Goal: Find specific page/section: Find specific page/section

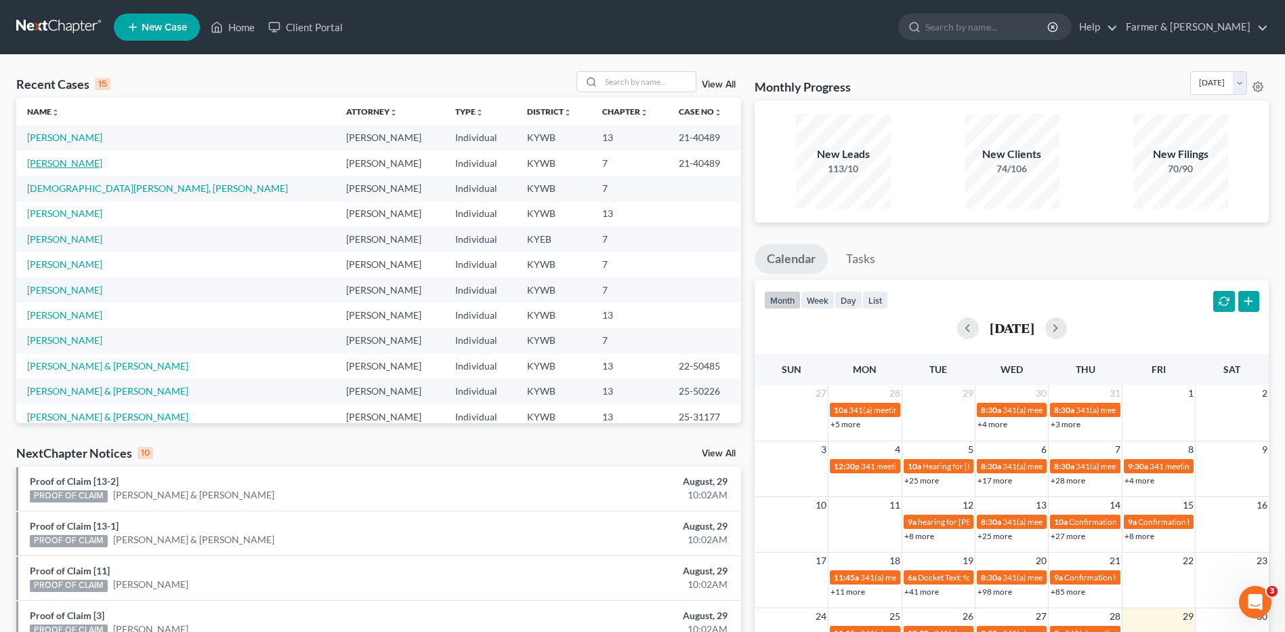
click at [60, 164] on link "[PERSON_NAME]" at bounding box center [64, 163] width 75 height 12
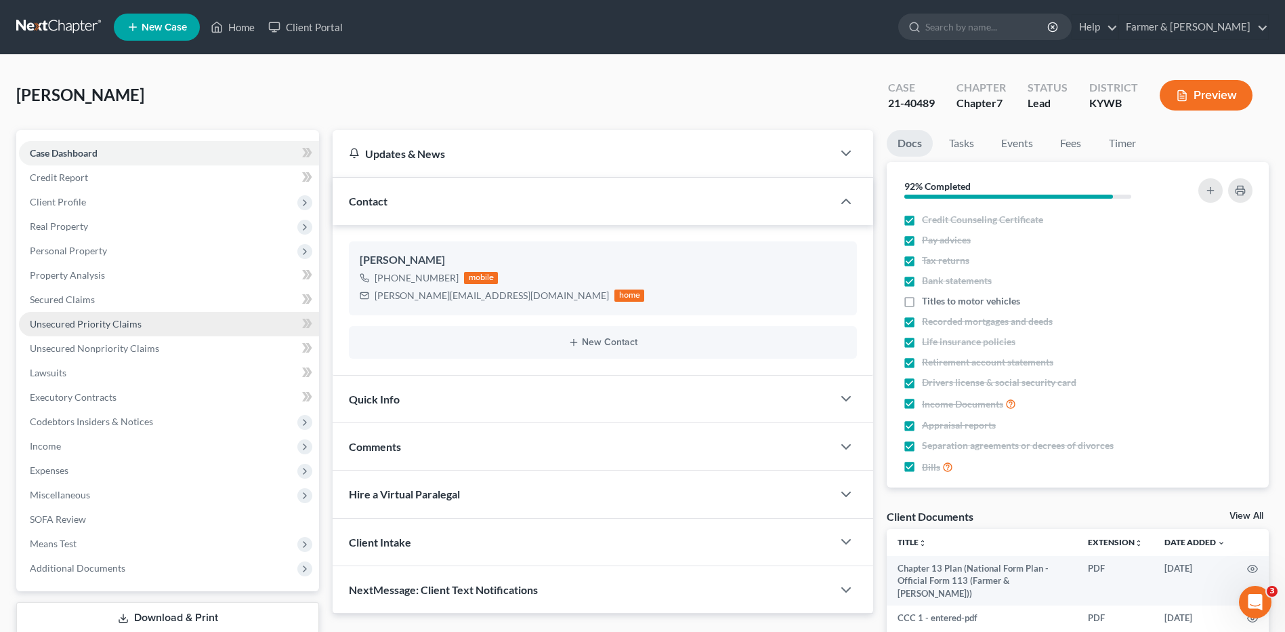
click at [76, 316] on link "Unsecured Priority Claims" at bounding box center [169, 324] width 300 height 24
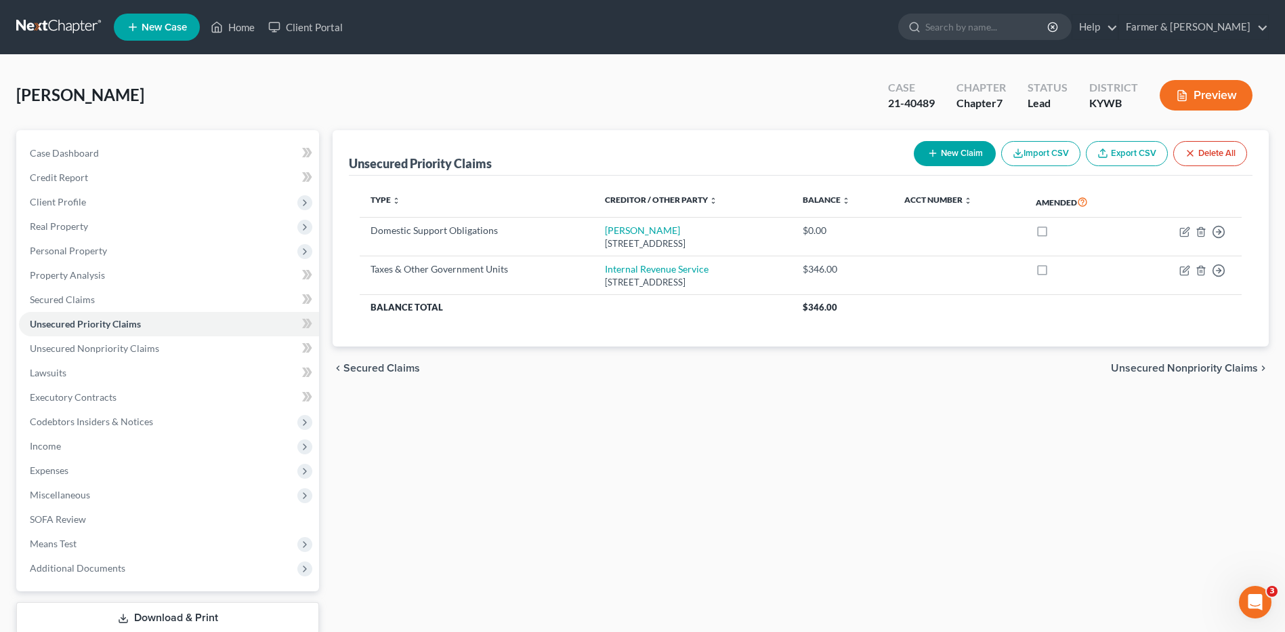
click at [70, 30] on link at bounding box center [59, 27] width 87 height 24
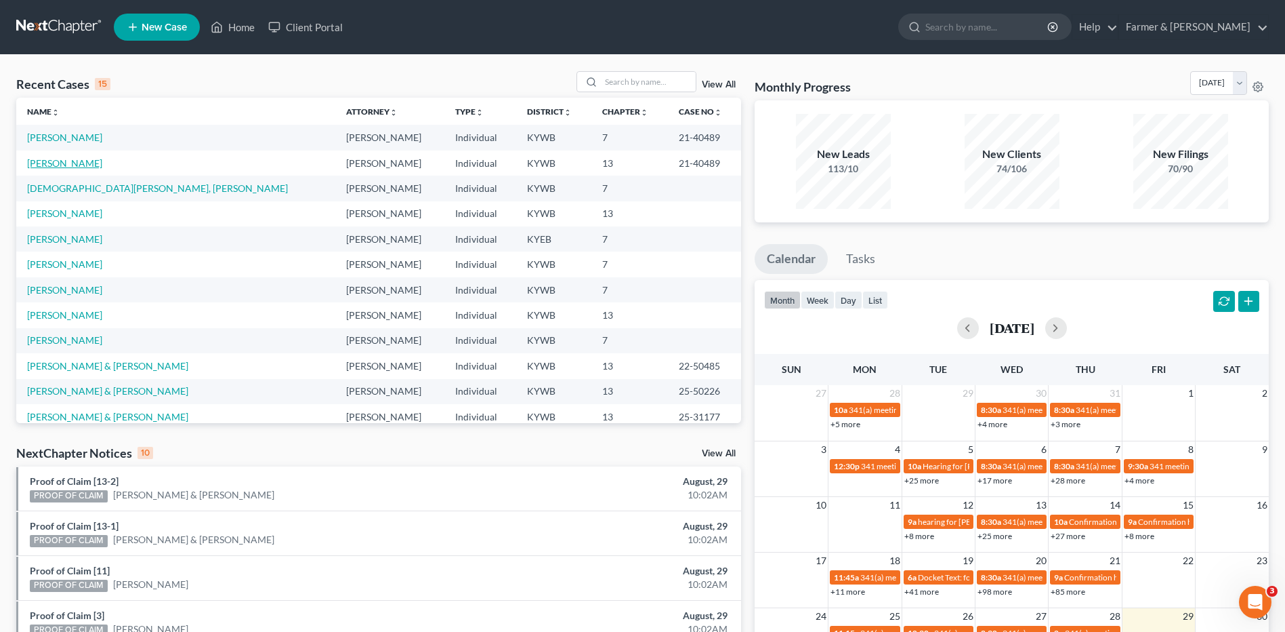
click at [61, 164] on link "[PERSON_NAME]" at bounding box center [64, 163] width 75 height 12
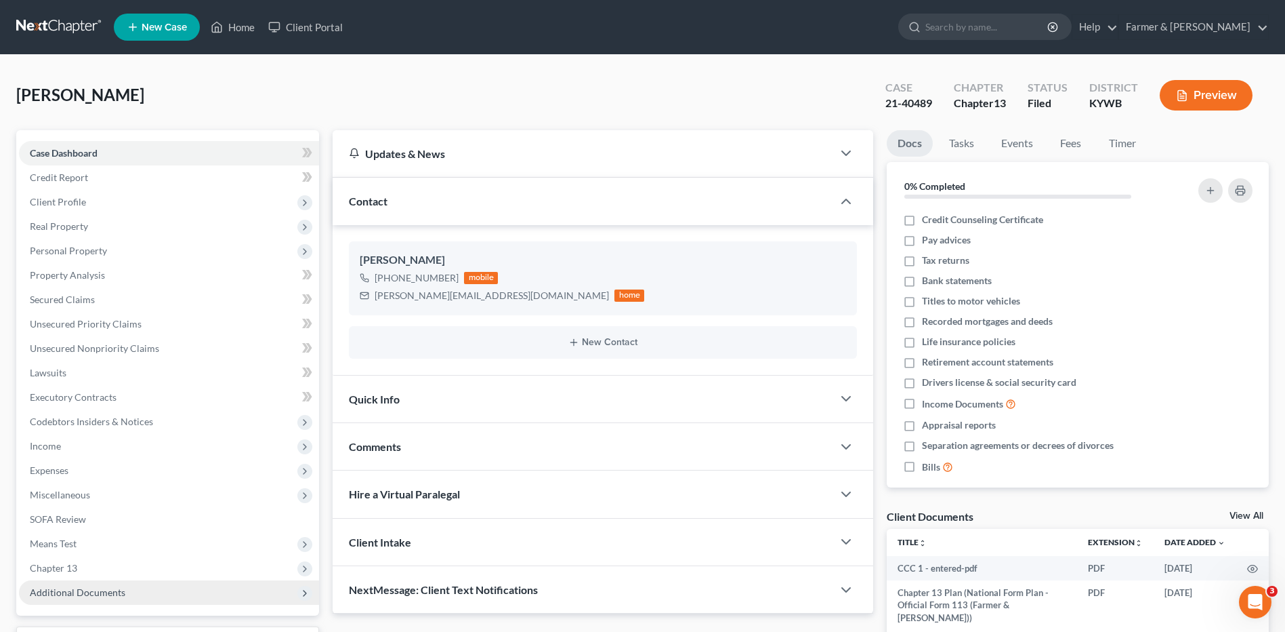
scroll to position [113, 0]
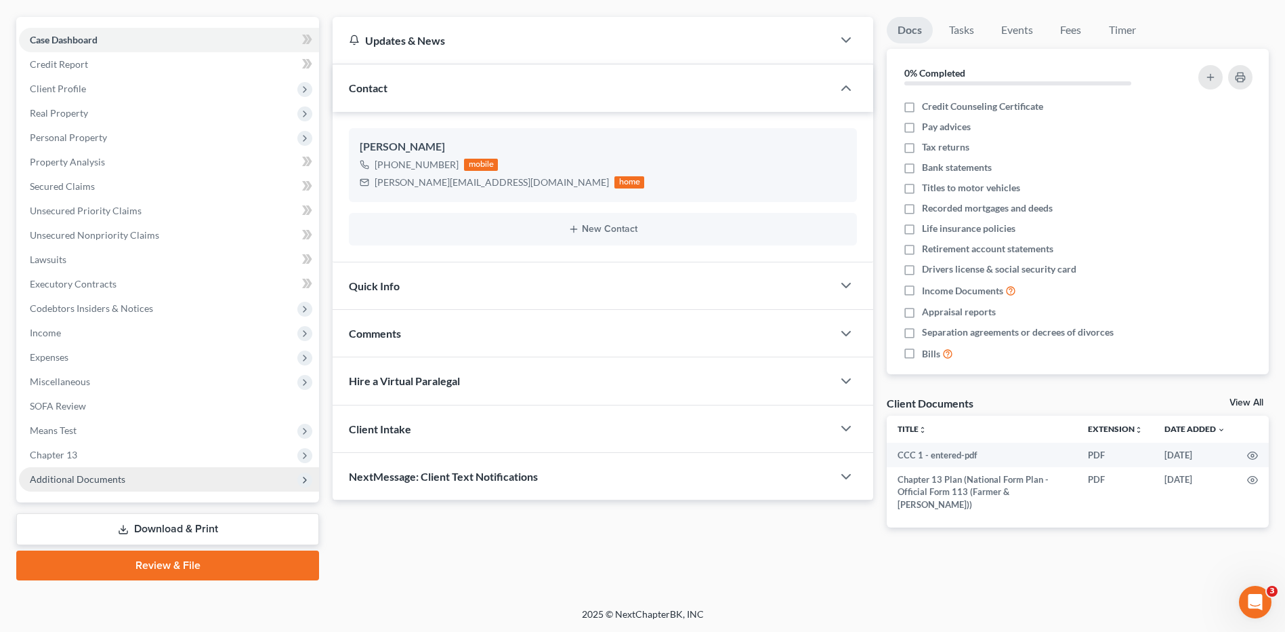
click at [83, 473] on span "Additional Documents" at bounding box center [78, 479] width 96 height 12
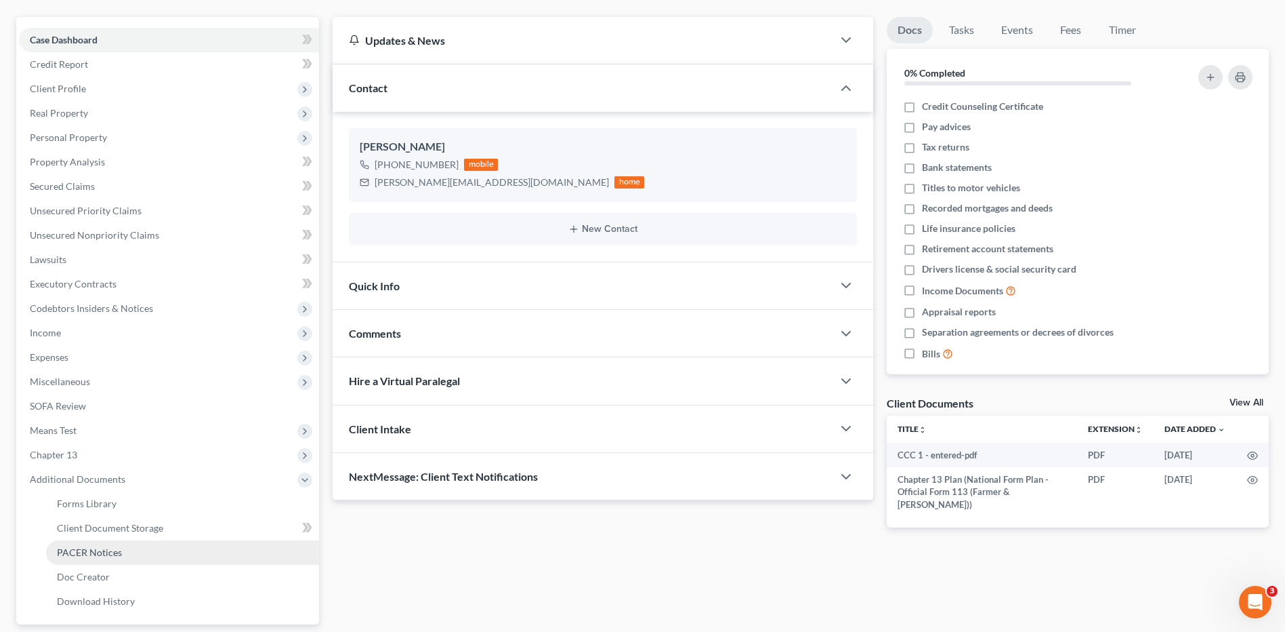
click at [114, 556] on span "PACER Notices" at bounding box center [89, 552] width 65 height 12
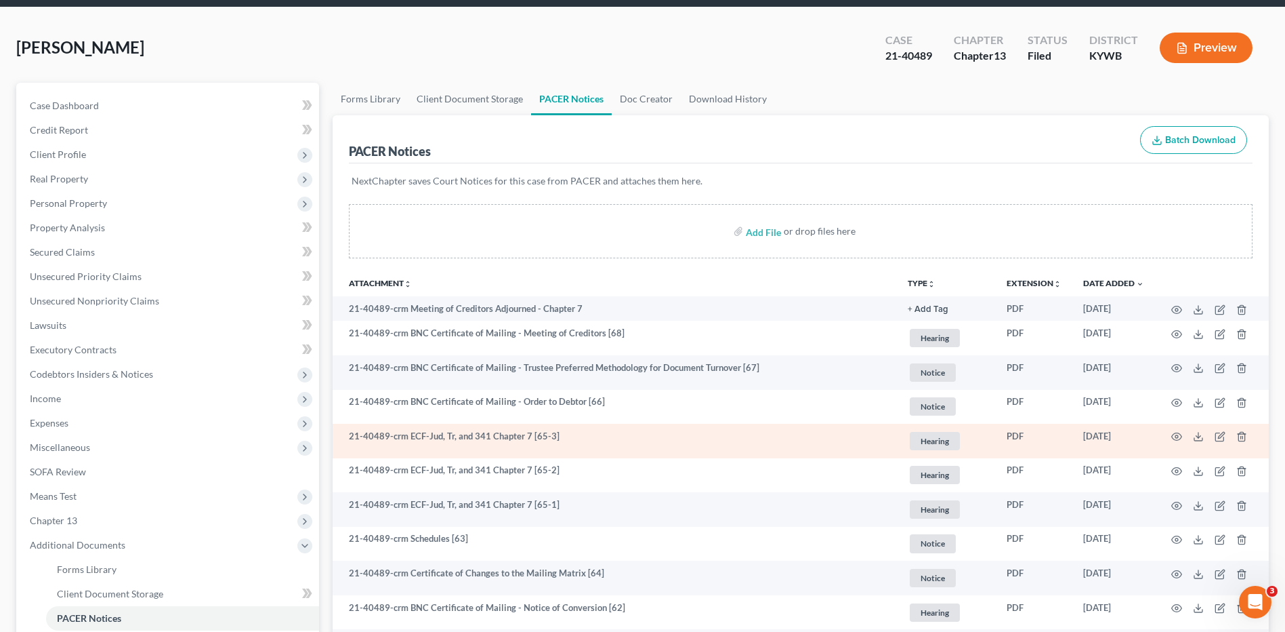
scroll to position [68, 0]
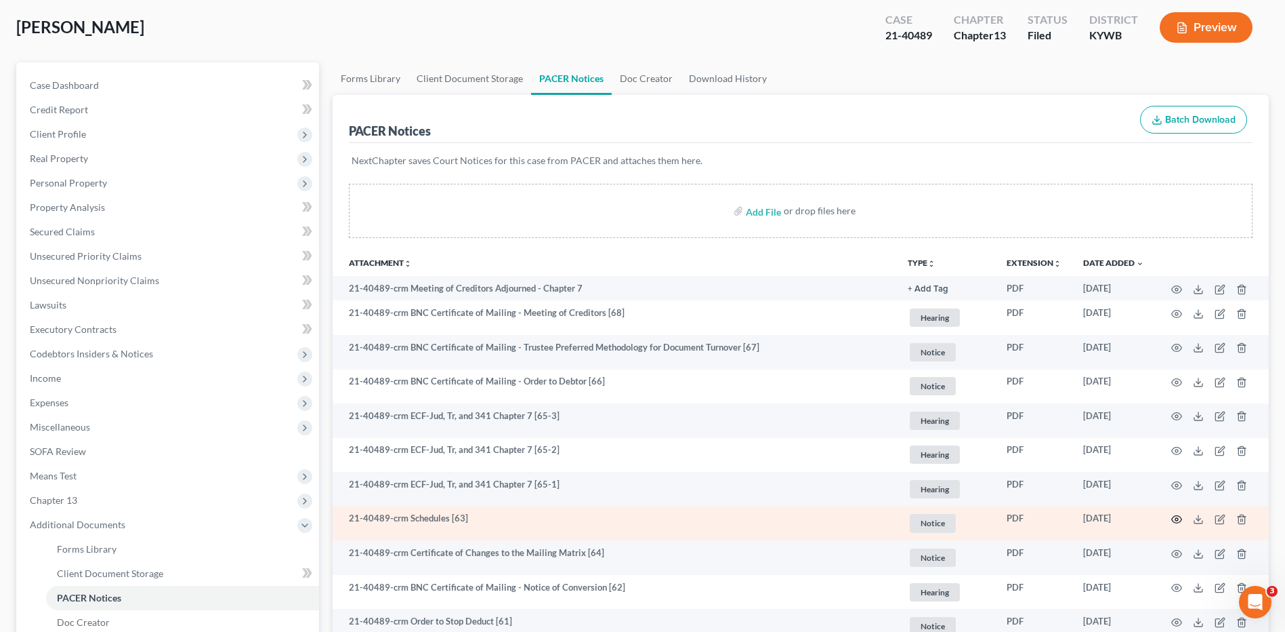
click at [1177, 516] on icon "button" at bounding box center [1177, 519] width 11 height 11
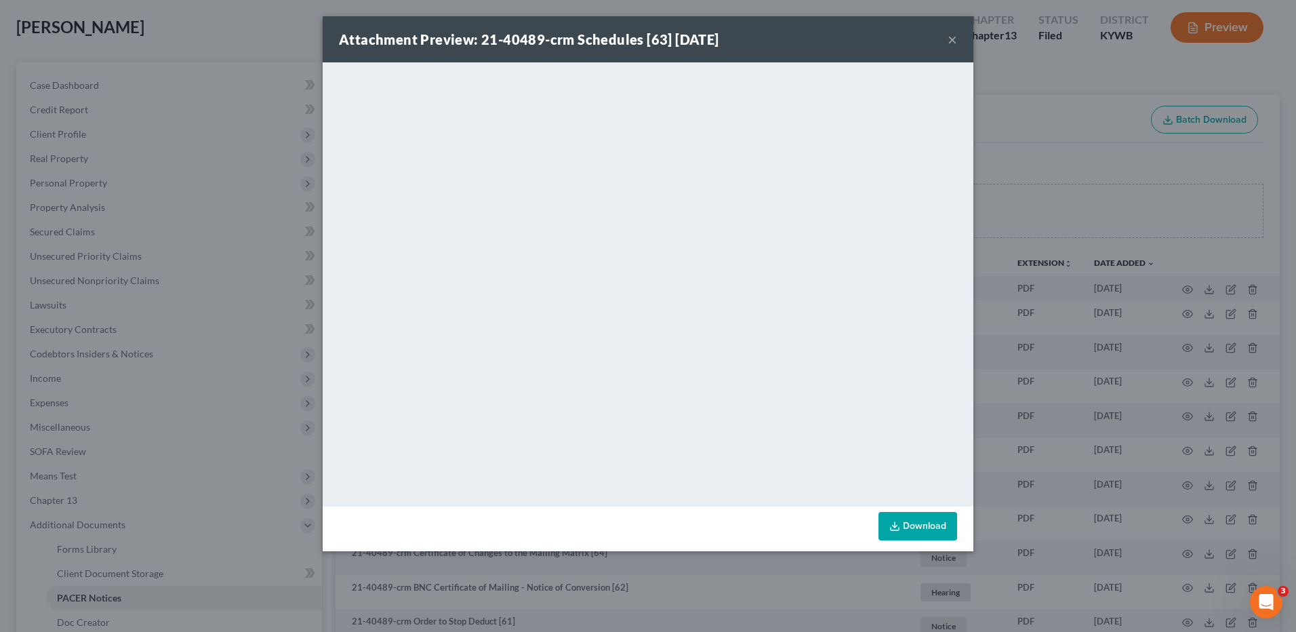
click at [953, 33] on button "×" at bounding box center [951, 39] width 9 height 16
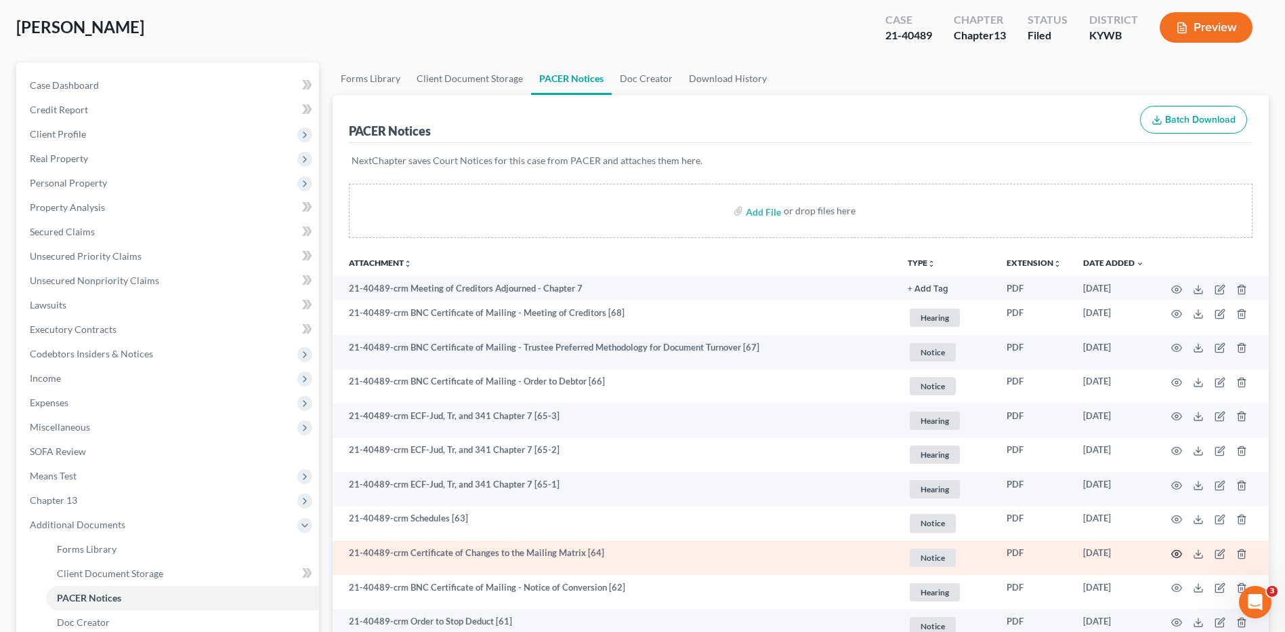
click at [1178, 551] on icon "button" at bounding box center [1177, 553] width 11 height 11
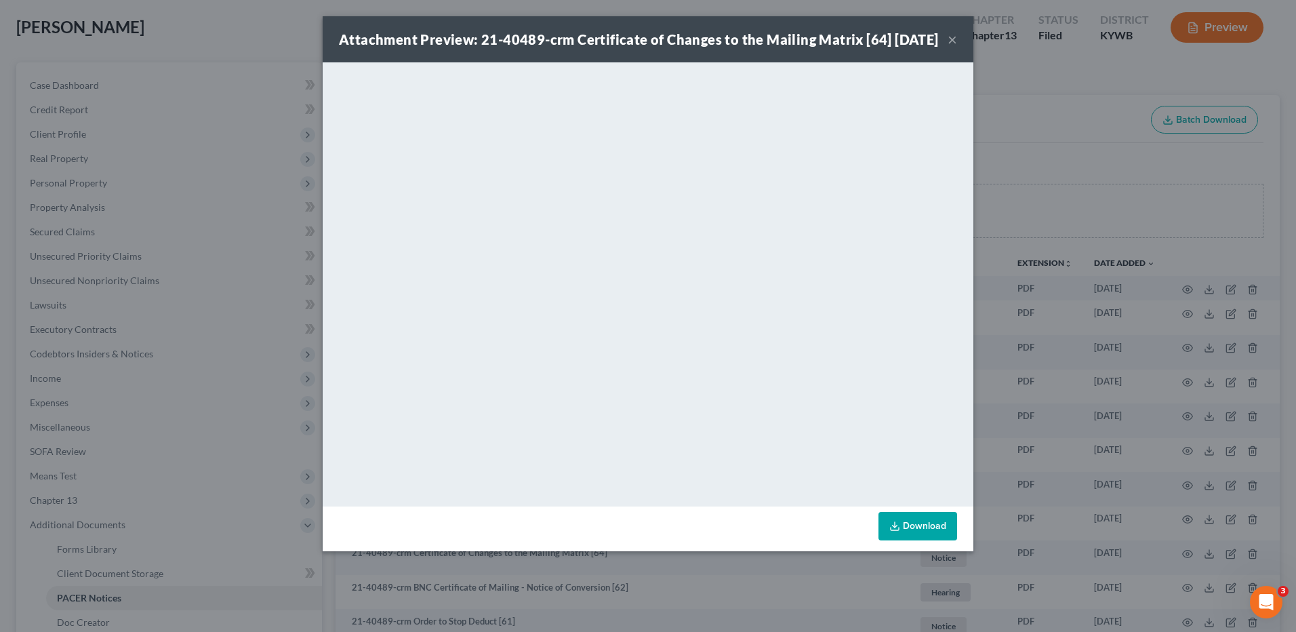
click at [950, 47] on button "×" at bounding box center [951, 39] width 9 height 16
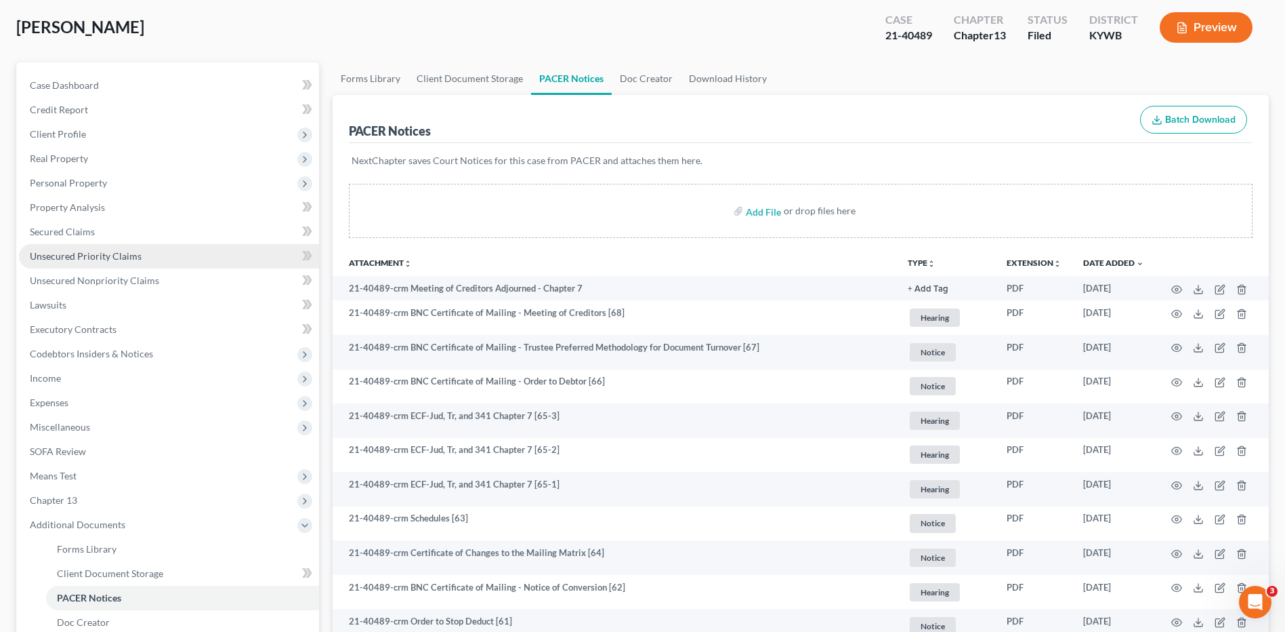
click at [123, 244] on link "Unsecured Priority Claims" at bounding box center [169, 256] width 300 height 24
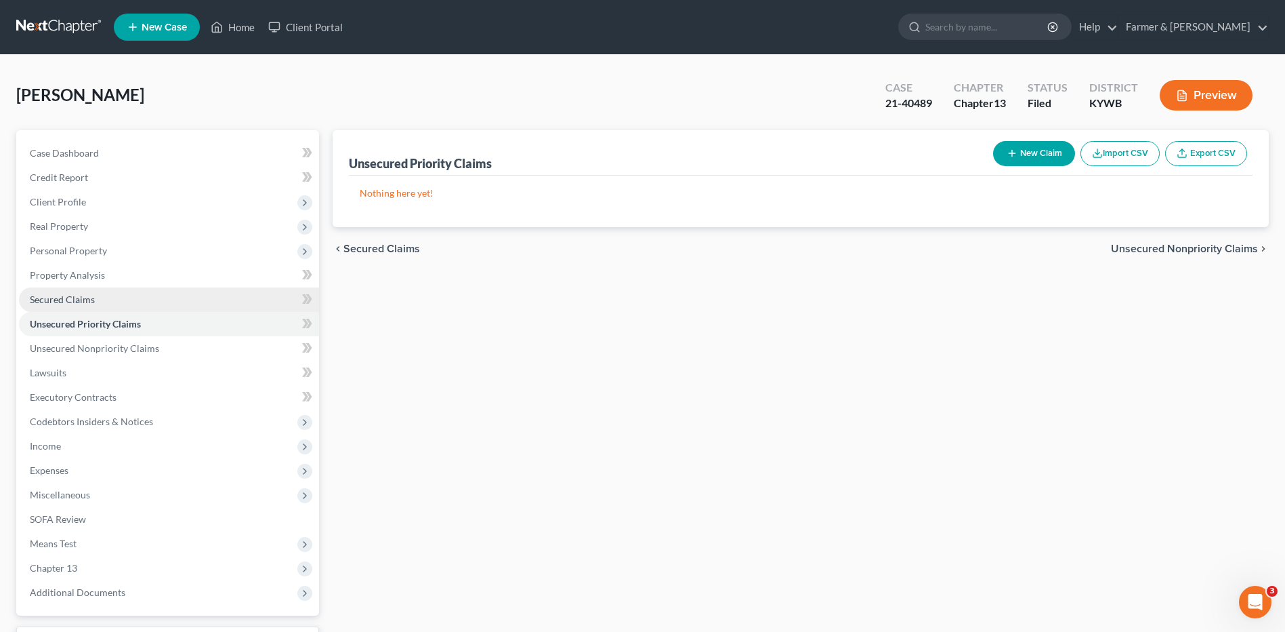
click at [111, 301] on link "Secured Claims" at bounding box center [169, 299] width 300 height 24
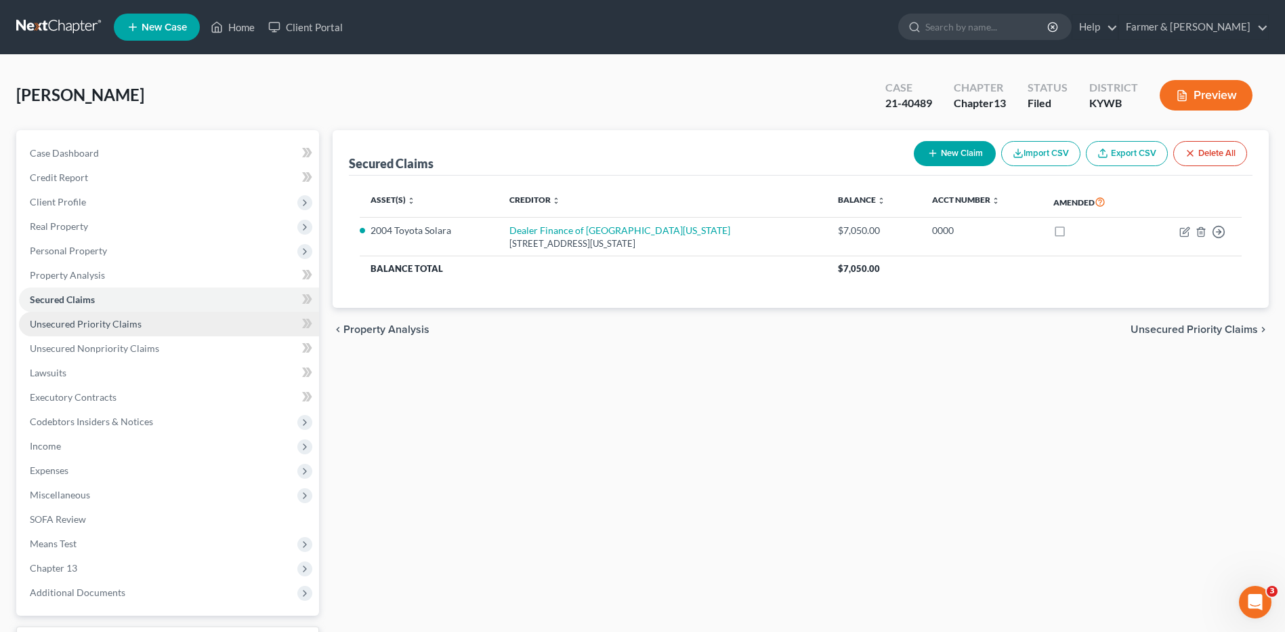
click at [125, 330] on link "Unsecured Priority Claims" at bounding box center [169, 324] width 300 height 24
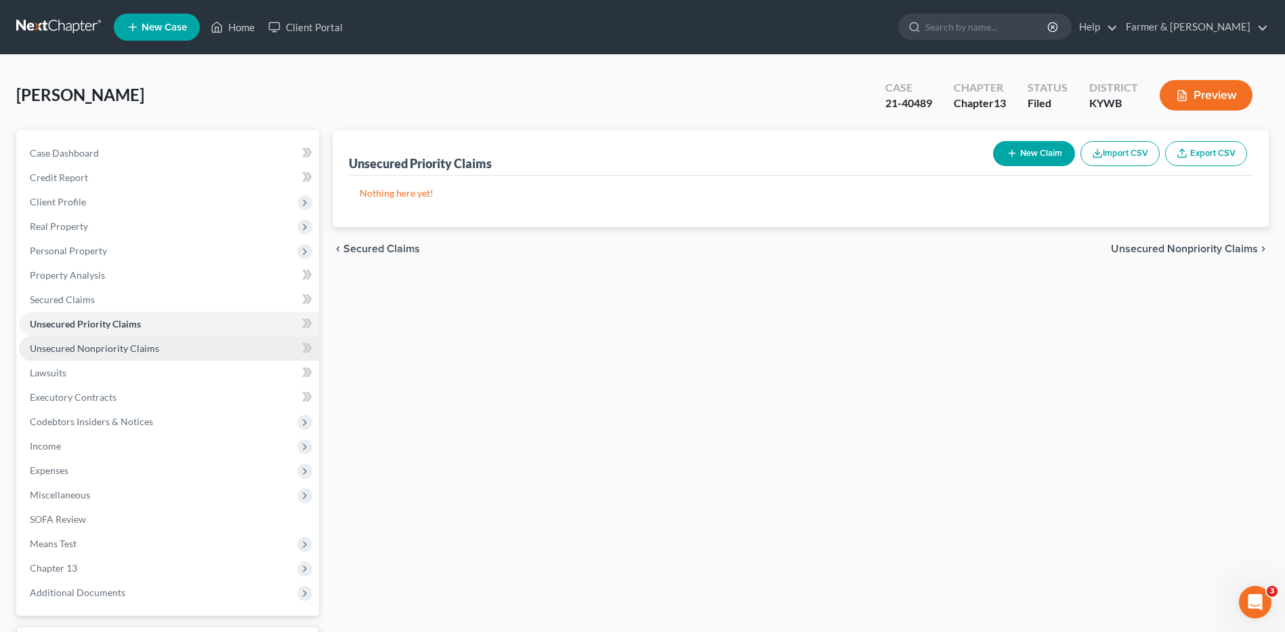
click at [133, 352] on span "Unsecured Nonpriority Claims" at bounding box center [94, 348] width 129 height 12
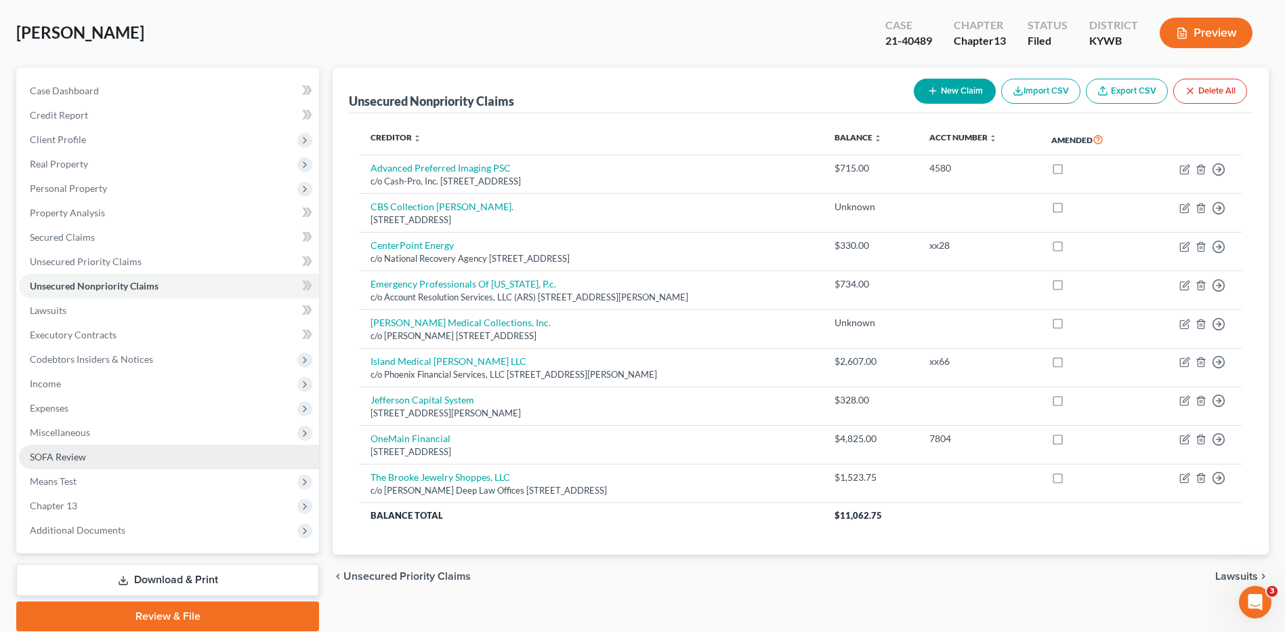
scroll to position [113, 0]
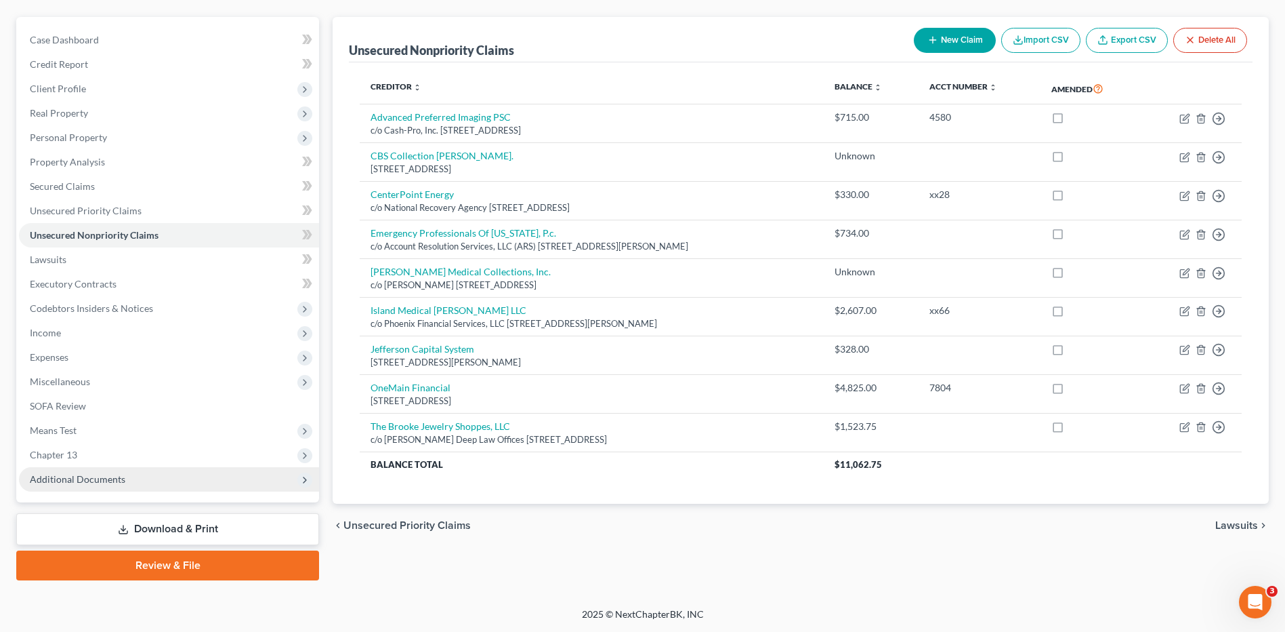
click at [124, 479] on span "Additional Documents" at bounding box center [169, 479] width 300 height 24
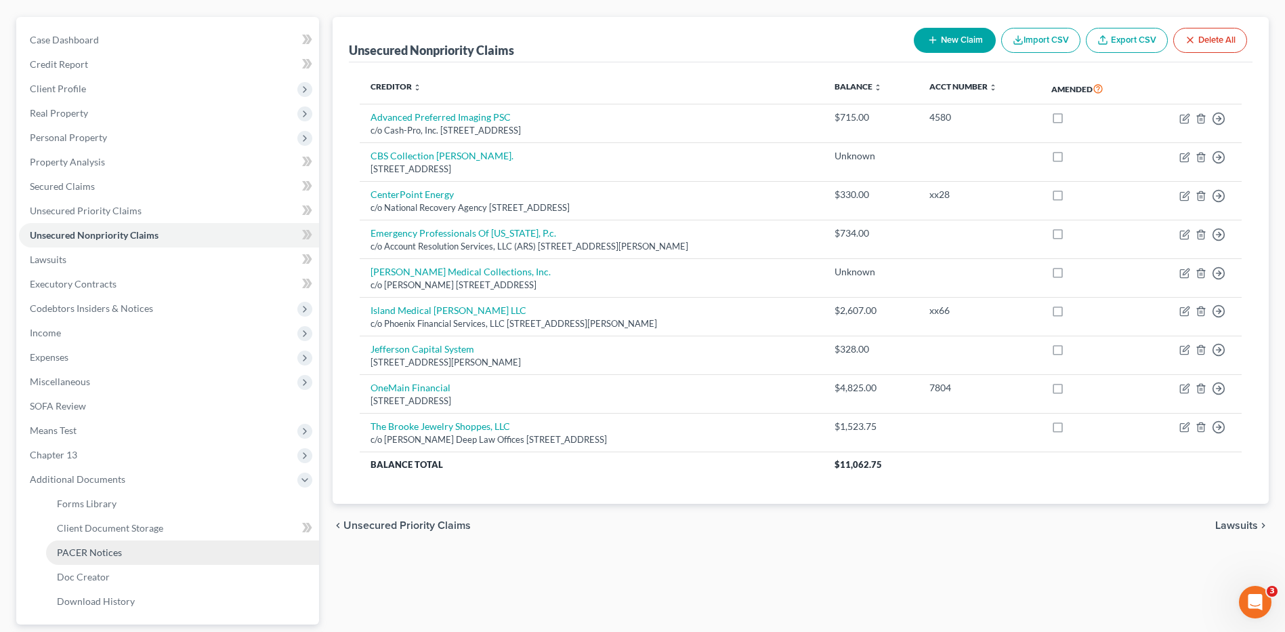
click at [129, 549] on link "PACER Notices" at bounding box center [182, 552] width 273 height 24
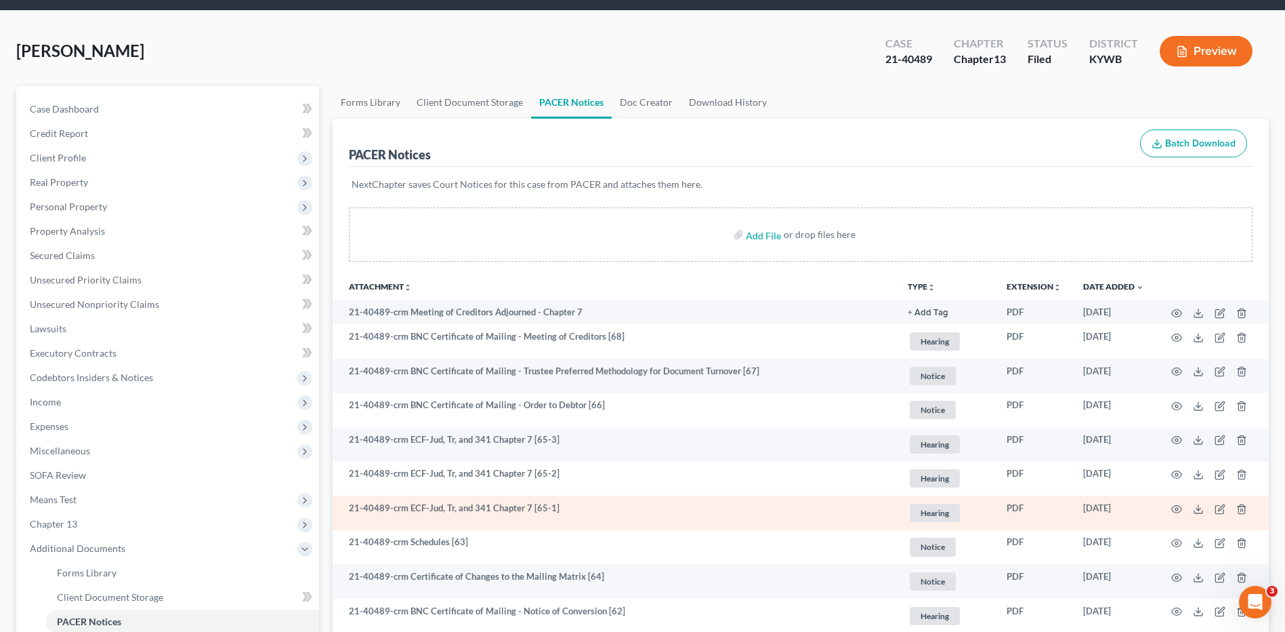
scroll to position [68, 0]
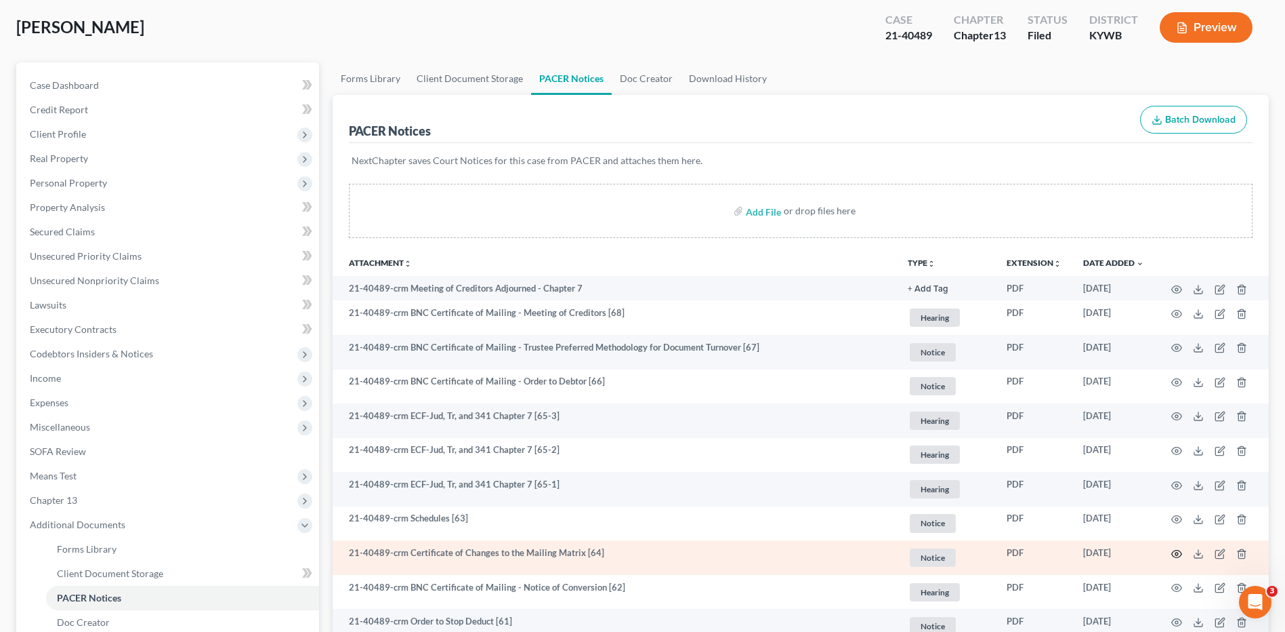
click at [1178, 553] on icon "button" at bounding box center [1177, 553] width 11 height 11
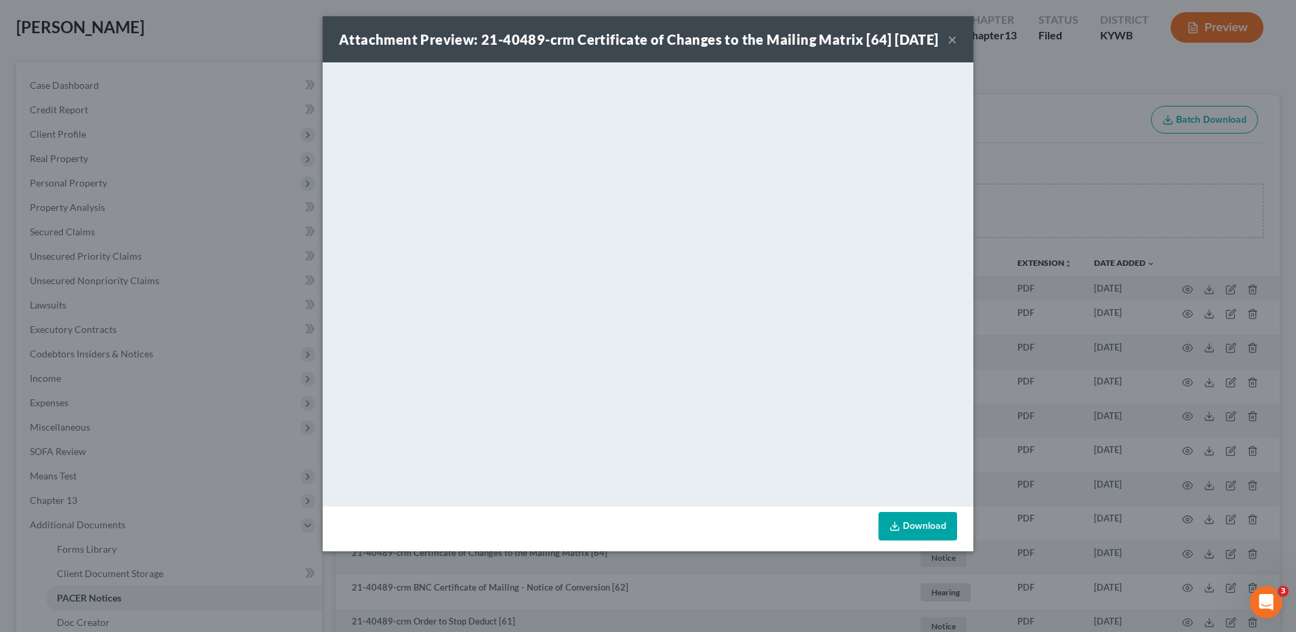
click at [947, 47] on button "×" at bounding box center [951, 39] width 9 height 16
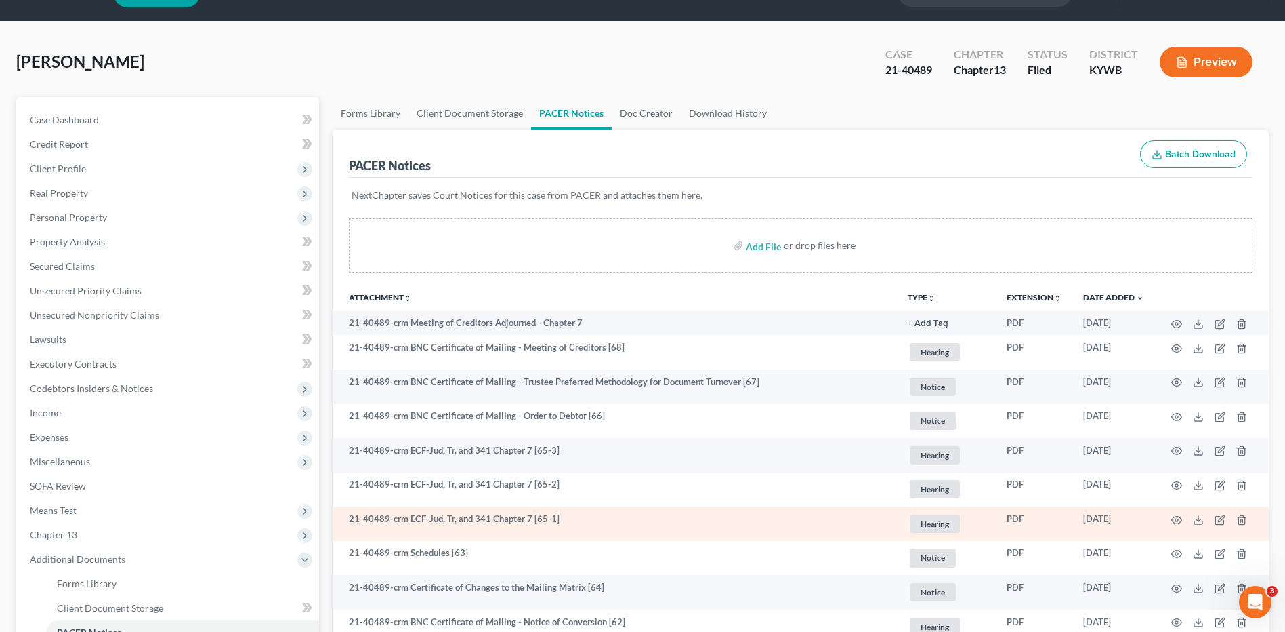
scroll to position [0, 0]
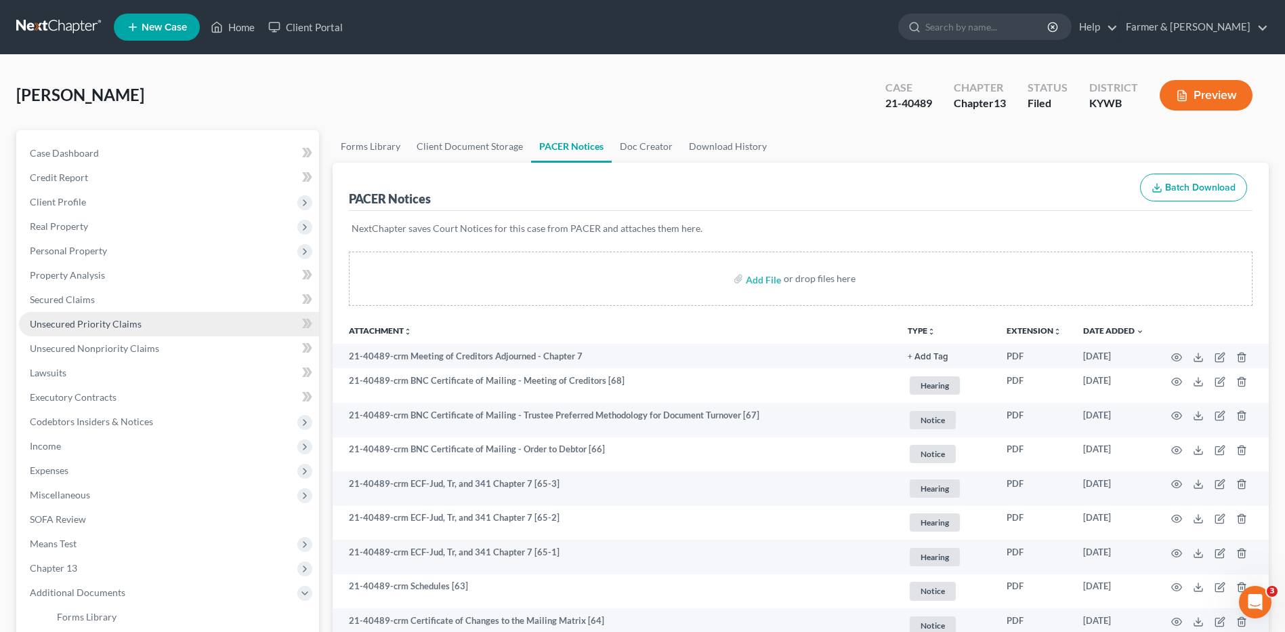
click at [129, 314] on link "Unsecured Priority Claims" at bounding box center [169, 324] width 300 height 24
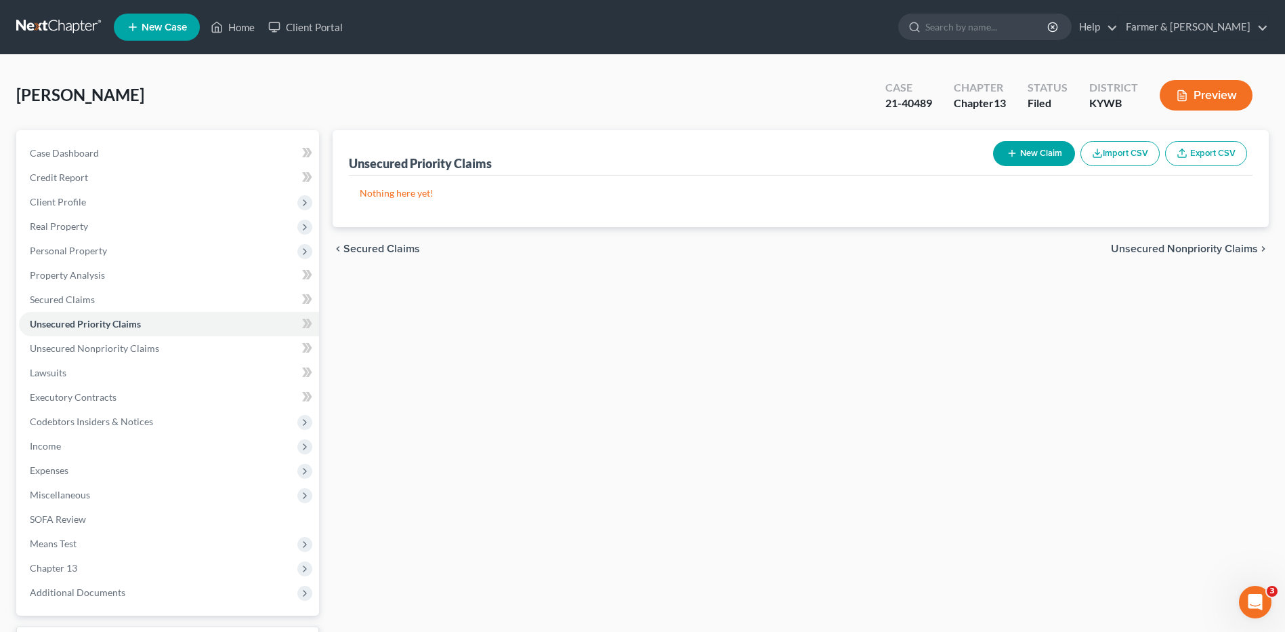
click at [57, 26] on link at bounding box center [59, 27] width 87 height 24
